Goal: Browse casually

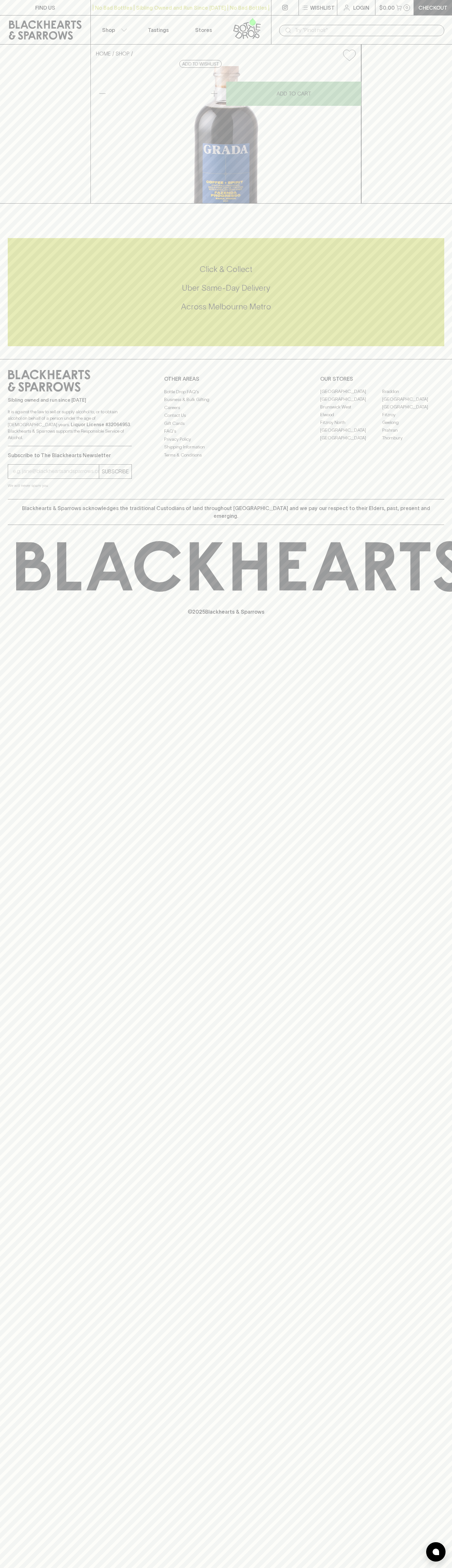
click at [286, 18] on div "​" at bounding box center [361, 30] width 181 height 29
click at [433, 1225] on div "FIND US | No Bad Bottles | Sibling Owned and Run Since 2006 | No Bad Bottles | …" at bounding box center [226, 784] width 452 height 1568
click at [265, 1567] on html "FIND US | No Bad Bottles | Sibling Owned and Run Since 2006 | No Bad Bottles | …" at bounding box center [226, 784] width 452 height 1568
click at [8, 632] on div "© 2025 Blackhearts & Sparrows" at bounding box center [226, 578] width 452 height 107
